Goal: Browse casually: Explore the website without a specific task or goal

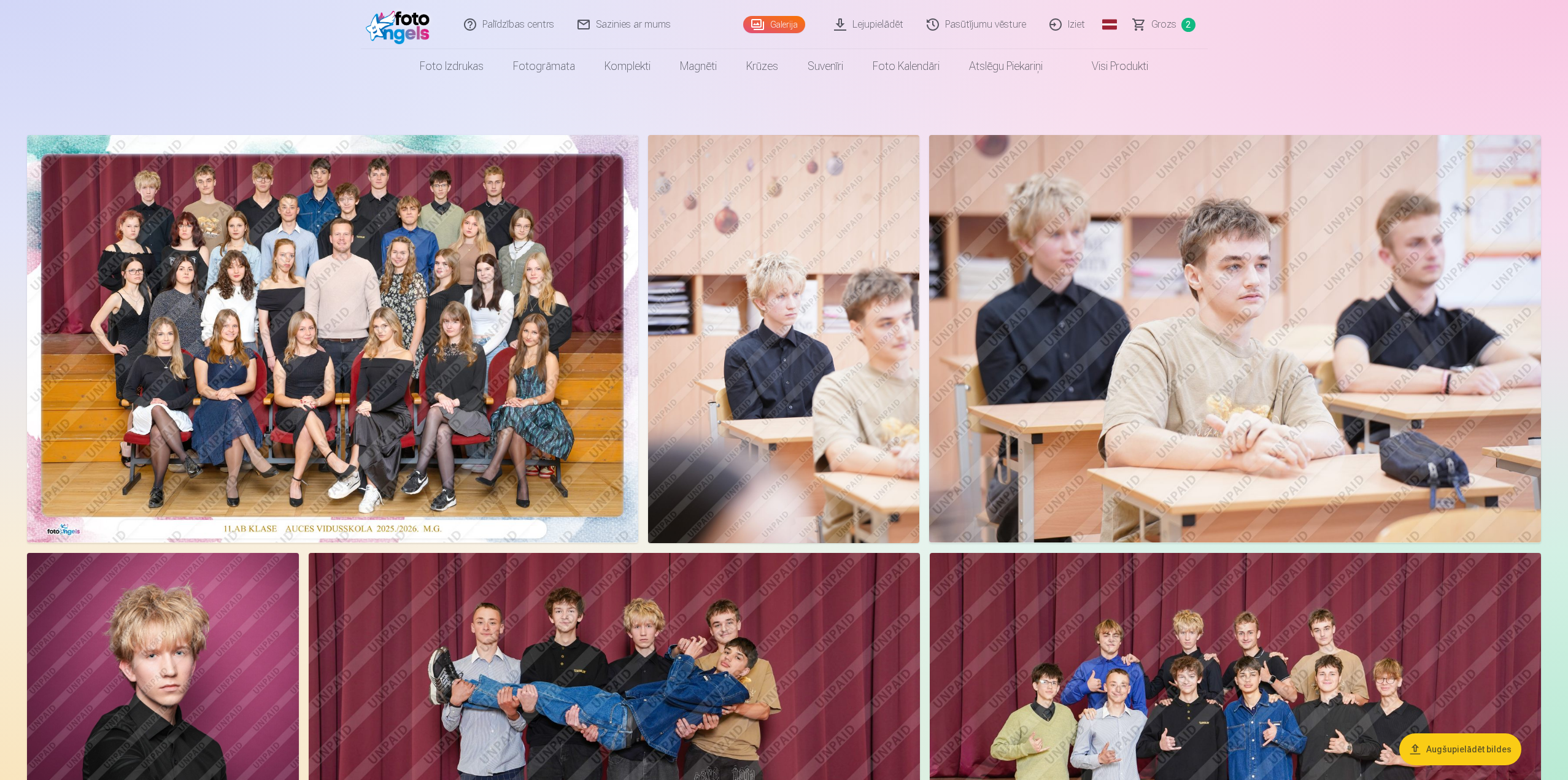
click at [750, 274] on img at bounding box center [783, 338] width 272 height 408
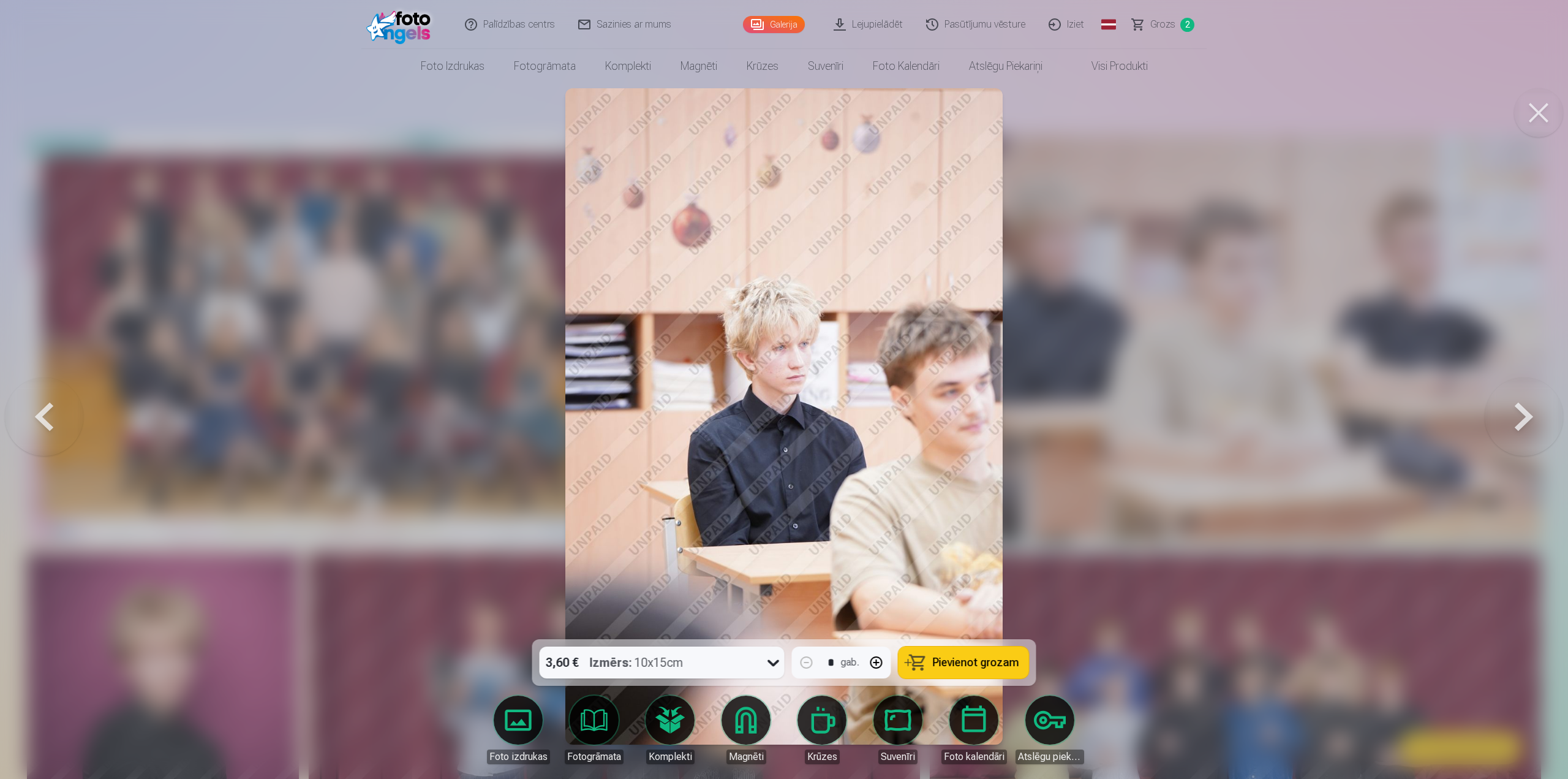
click at [1089, 434] on div at bounding box center [784, 389] width 1568 height 779
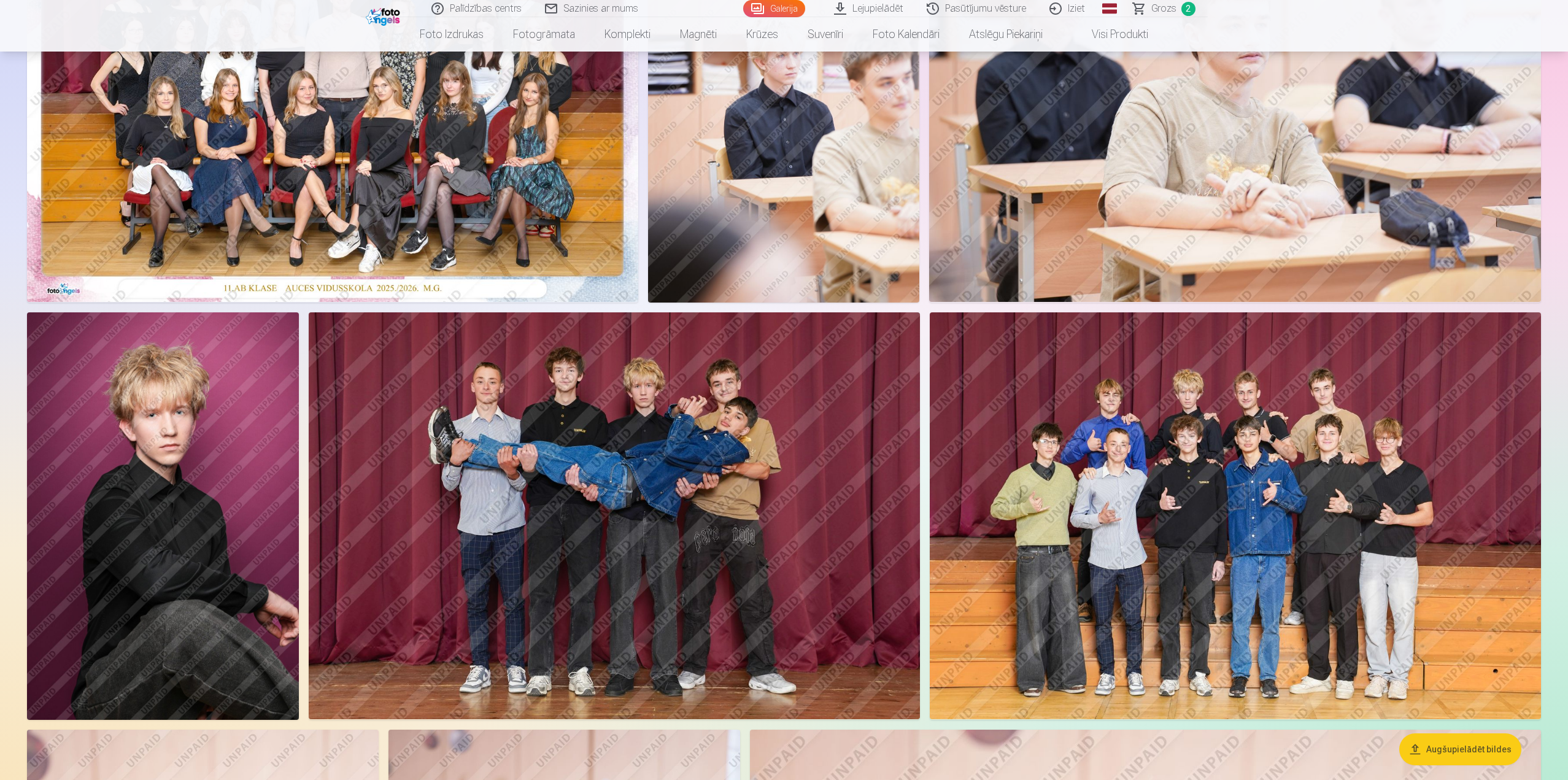
scroll to position [245, 0]
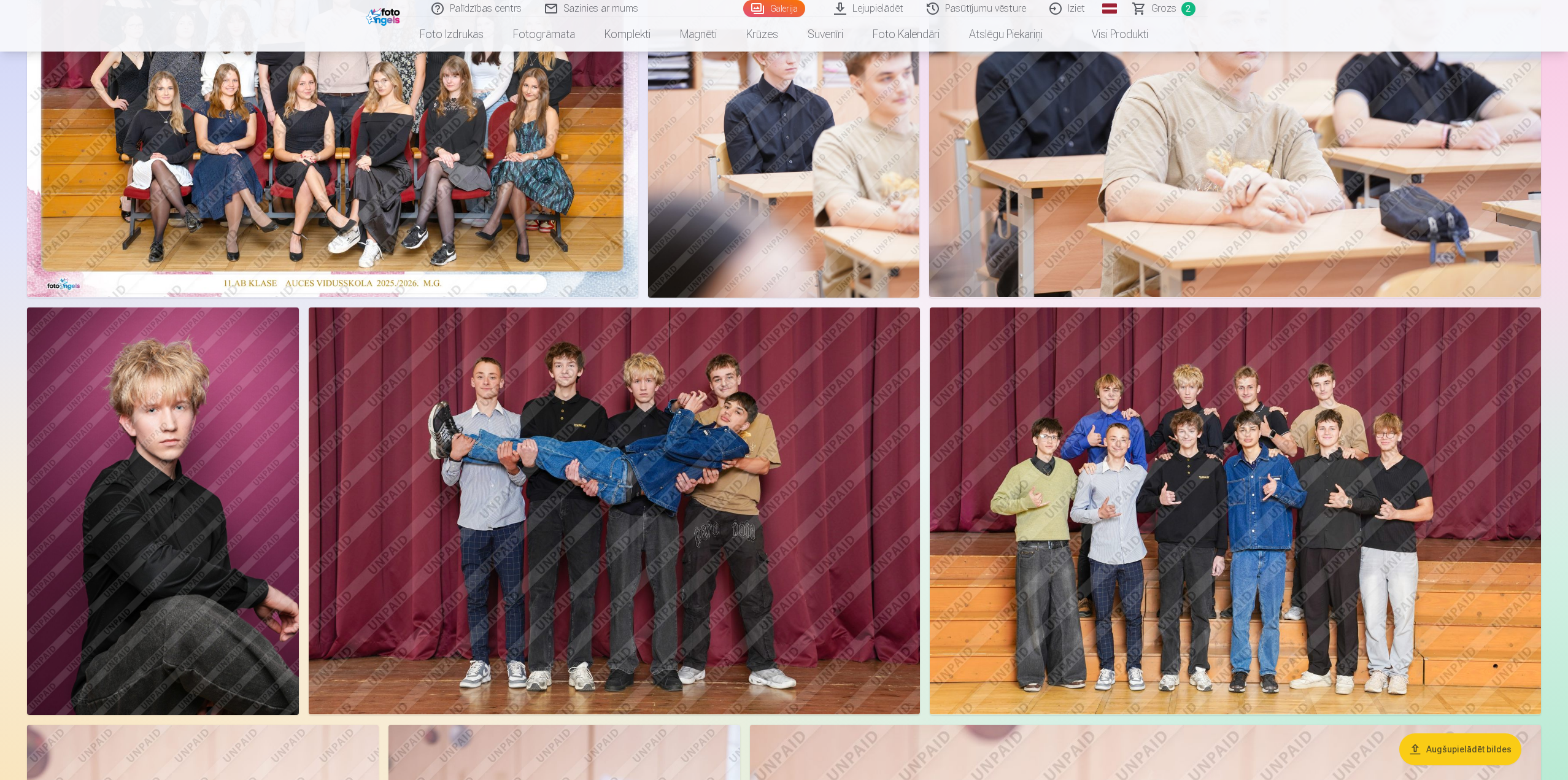
click at [1175, 420] on img at bounding box center [1235, 511] width 611 height 407
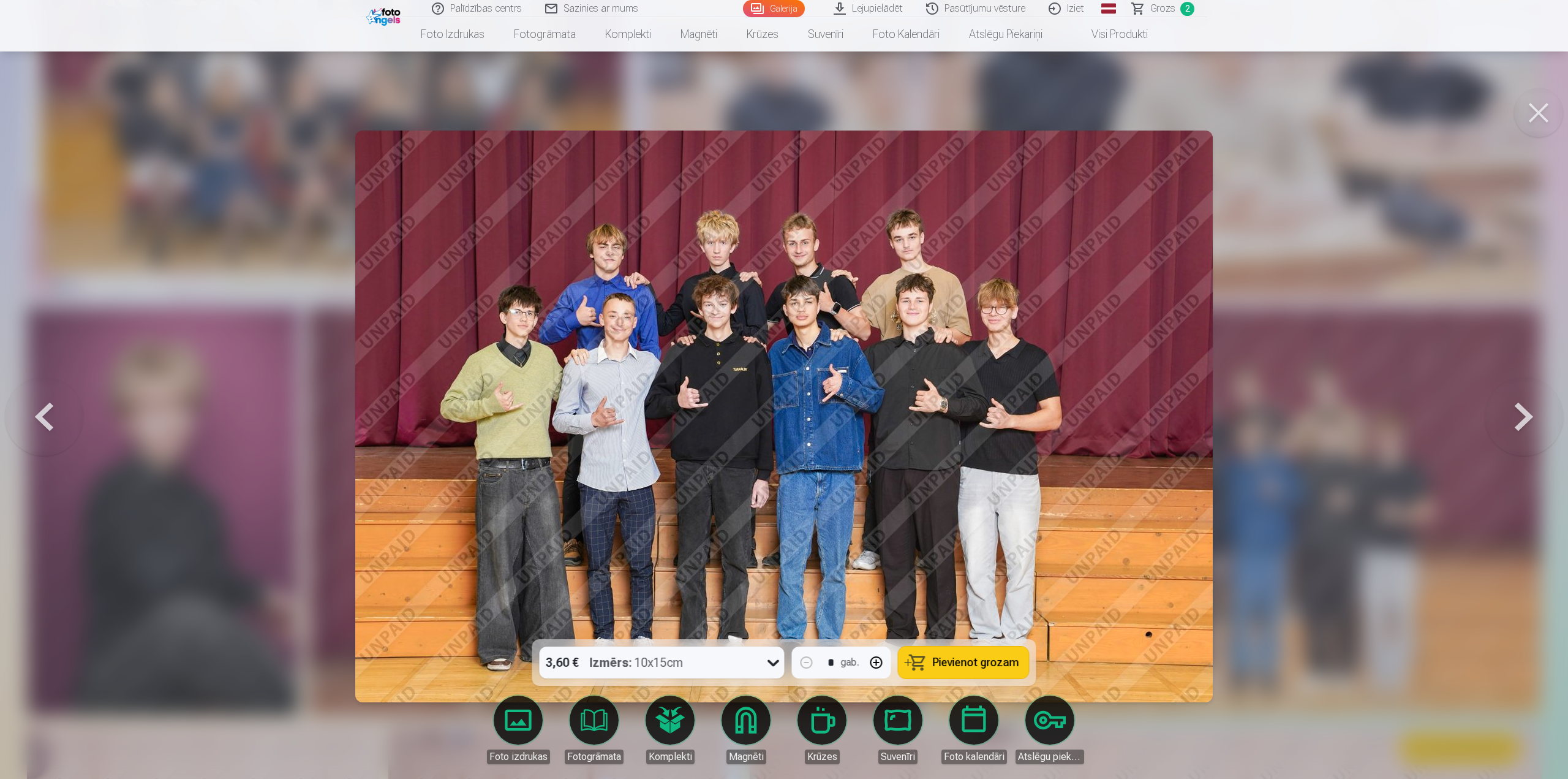
click at [1314, 437] on div at bounding box center [784, 389] width 1568 height 779
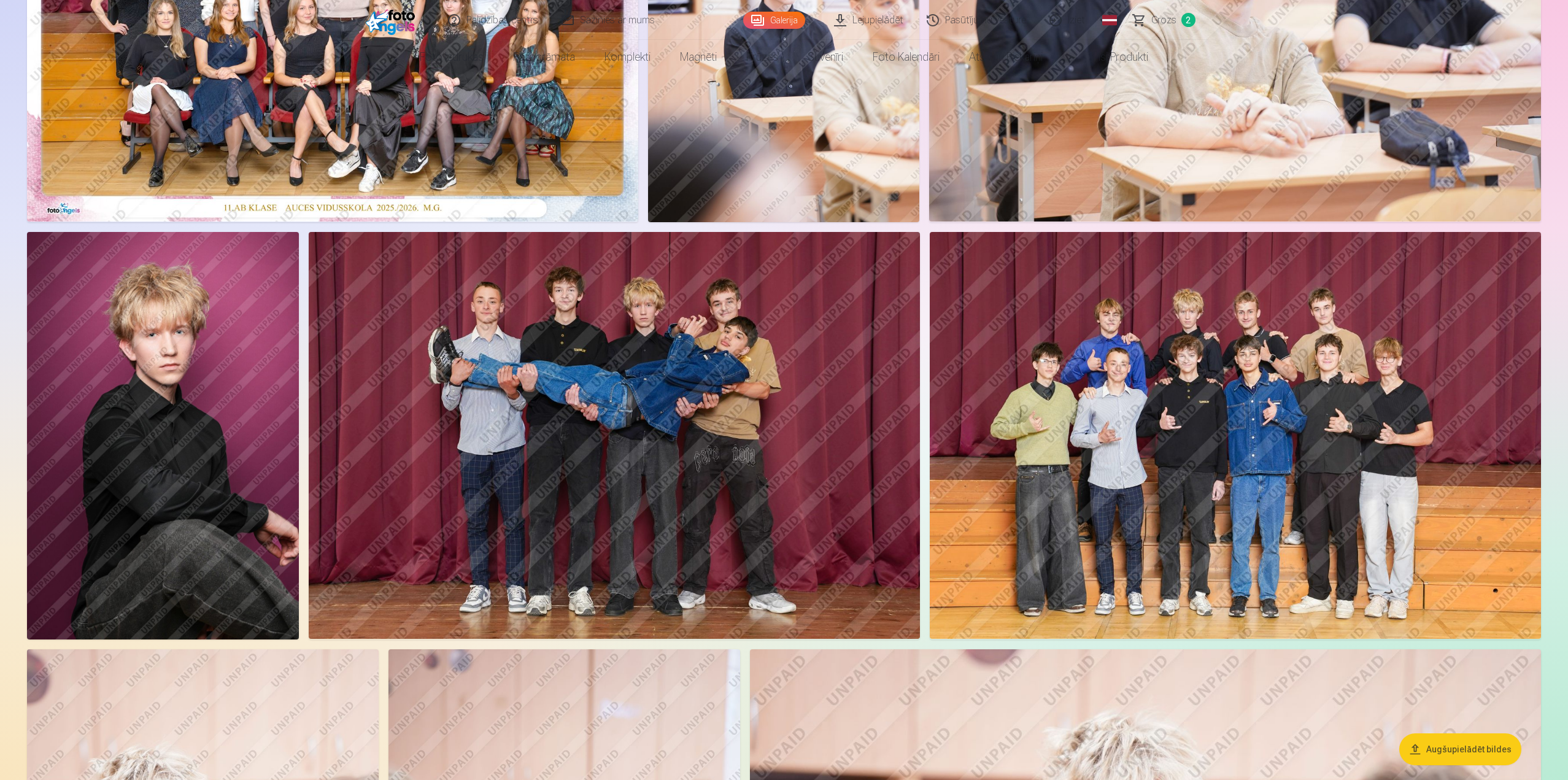
scroll to position [429, 0]
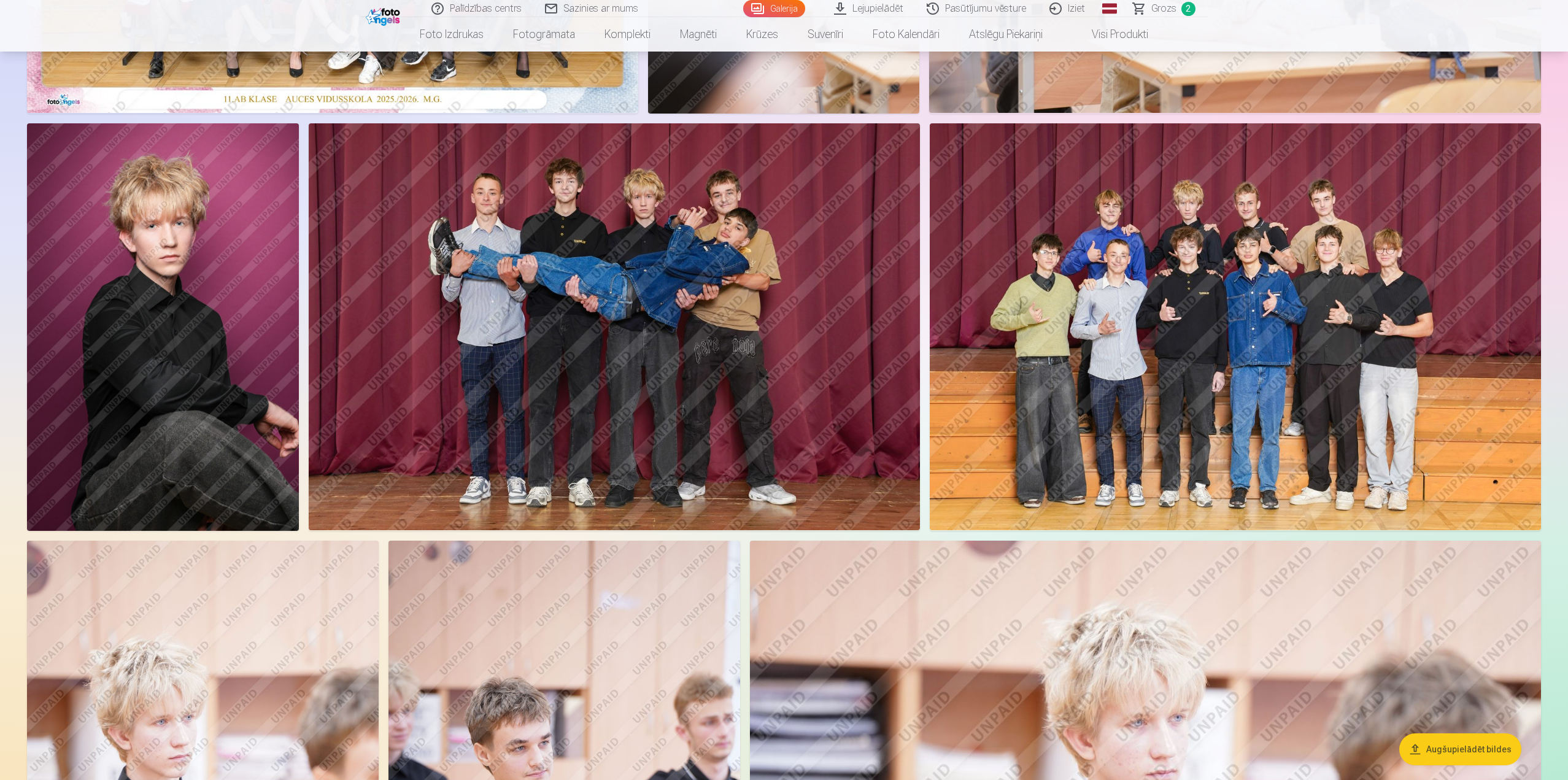
click at [703, 405] on img at bounding box center [614, 327] width 611 height 407
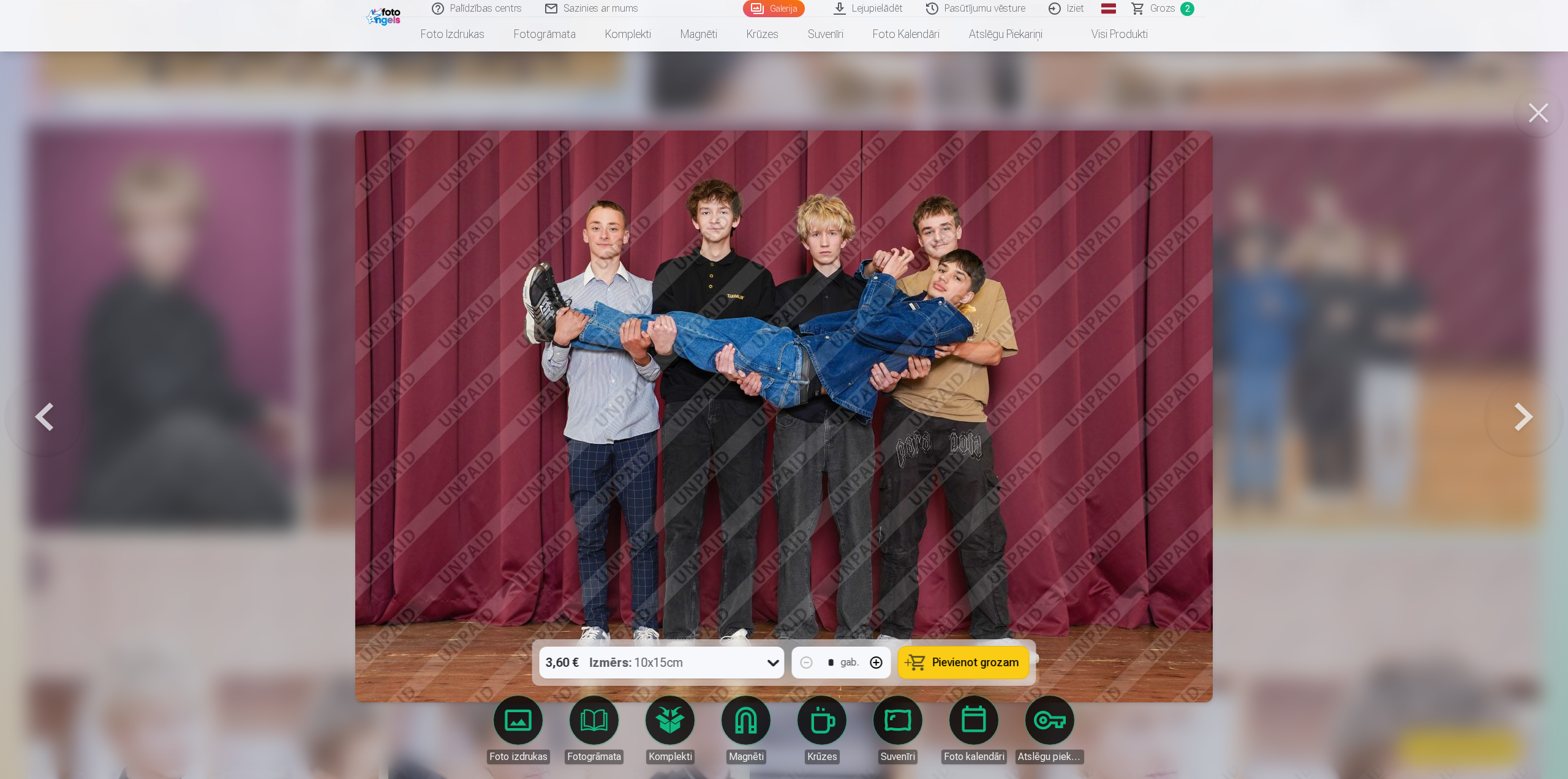
click at [1253, 386] on div at bounding box center [784, 389] width 1568 height 779
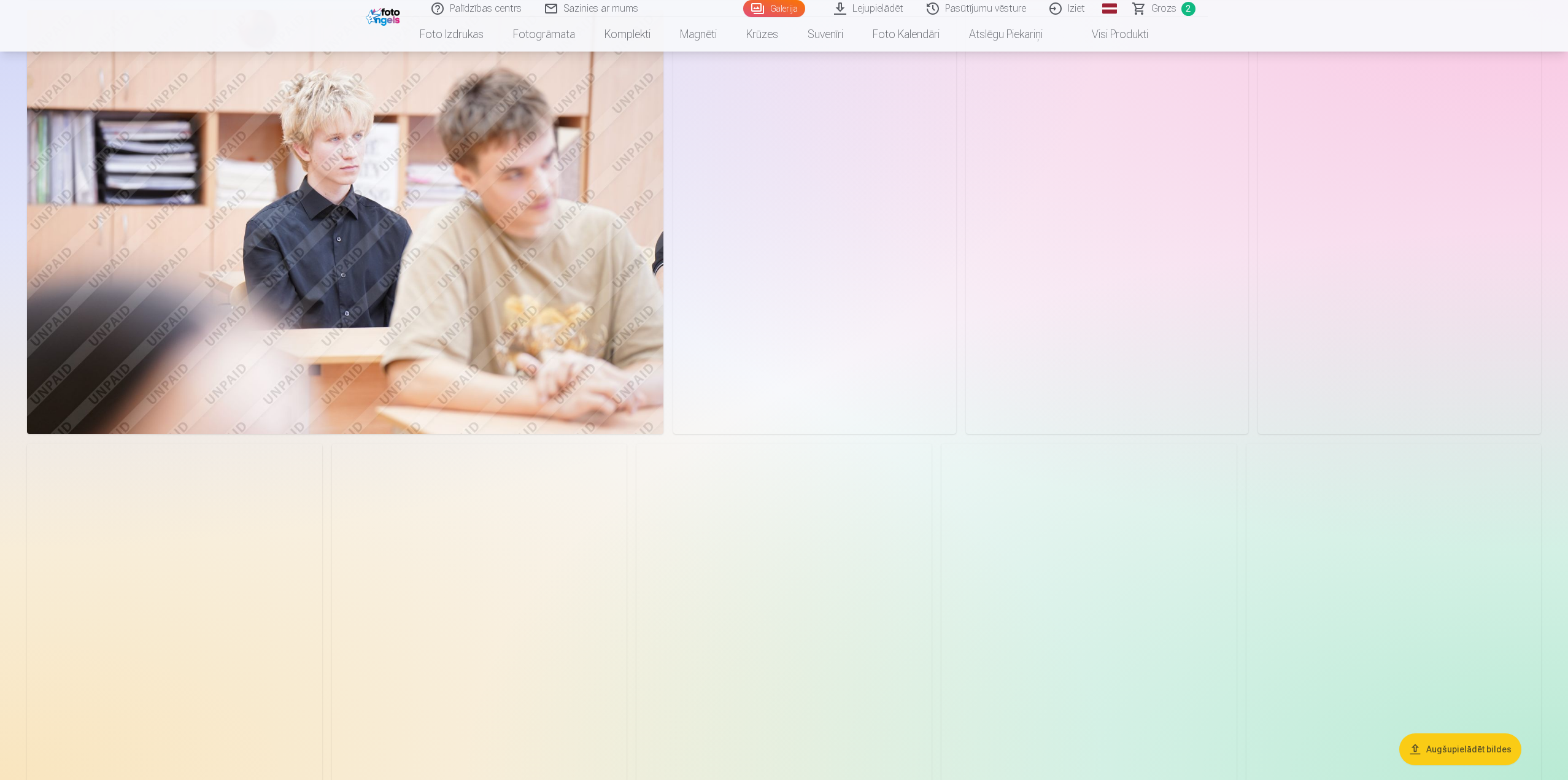
scroll to position [1472, 0]
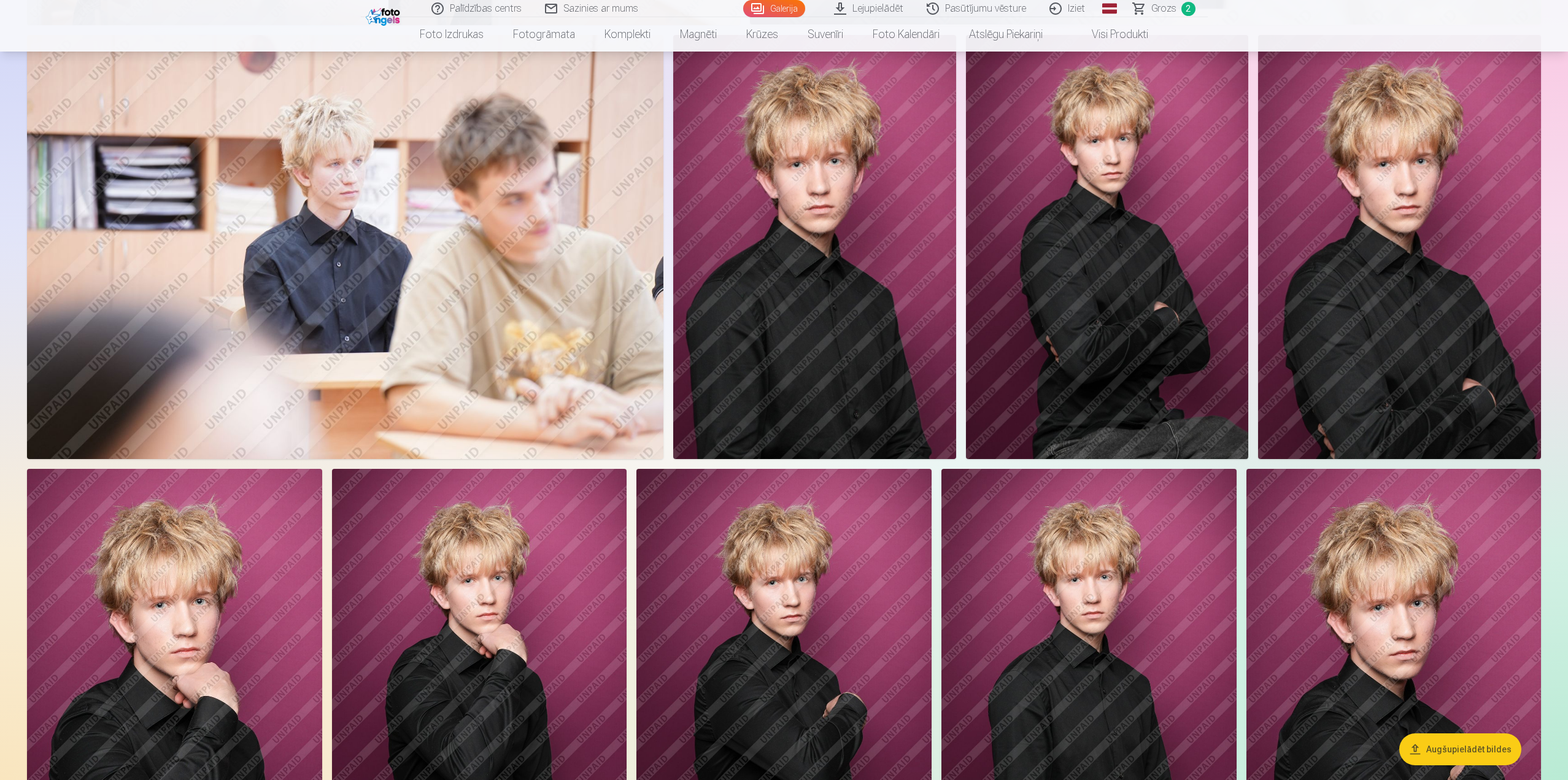
click at [1199, 330] on img at bounding box center [1107, 247] width 283 height 424
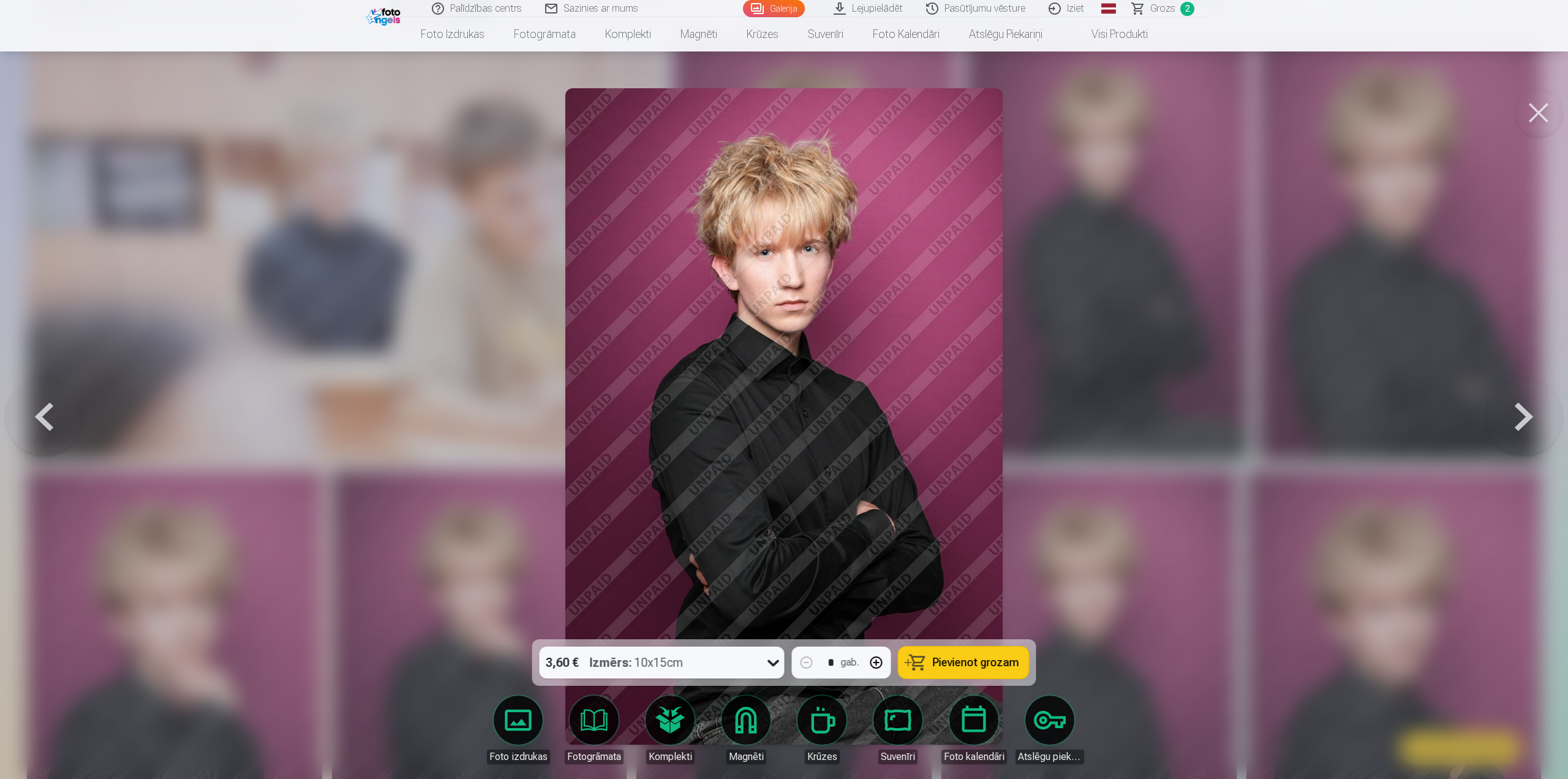
click at [1128, 474] on div at bounding box center [784, 389] width 1568 height 779
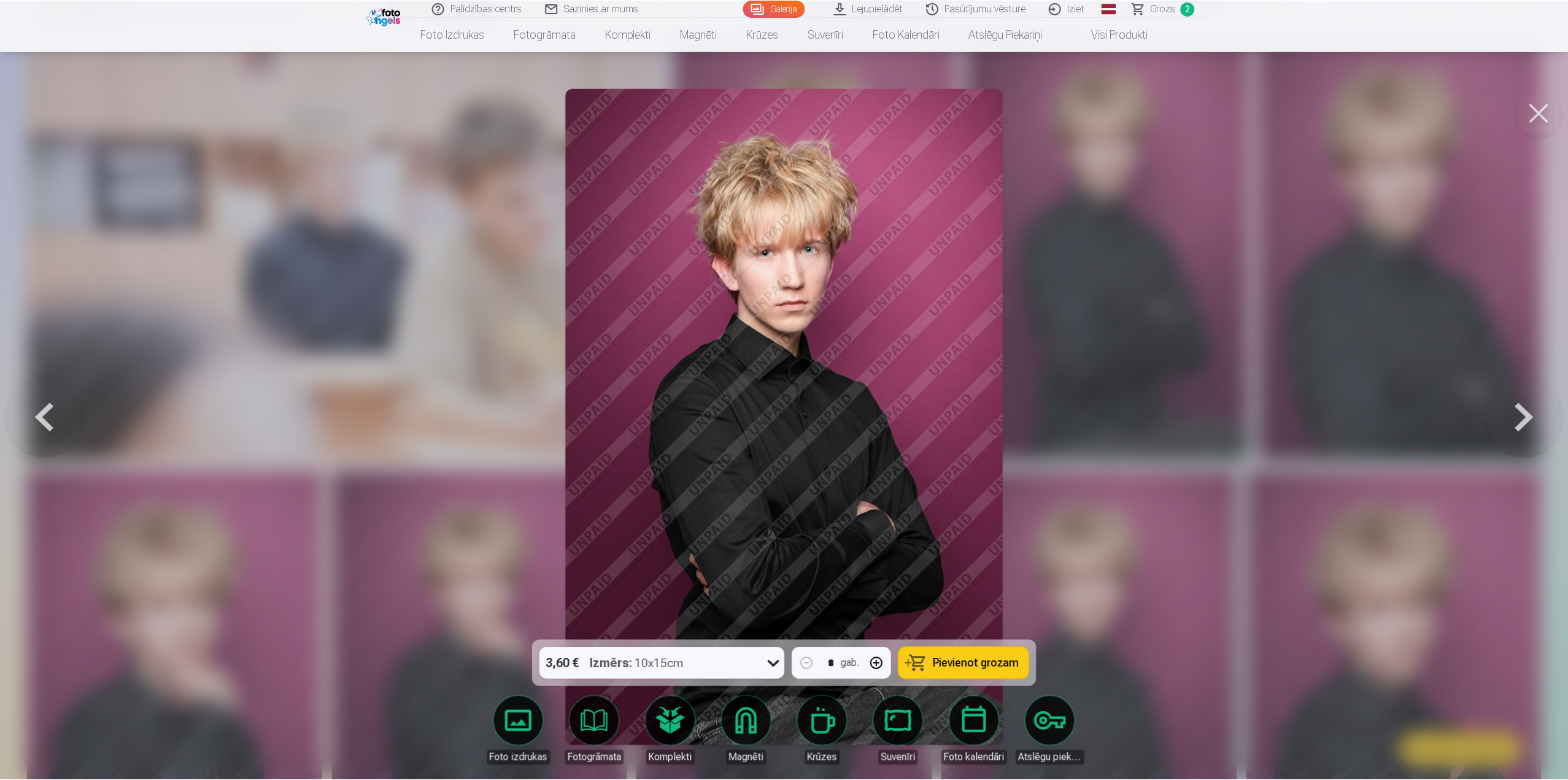
scroll to position [1472, 0]
